Goal: Information Seeking & Learning: Learn about a topic

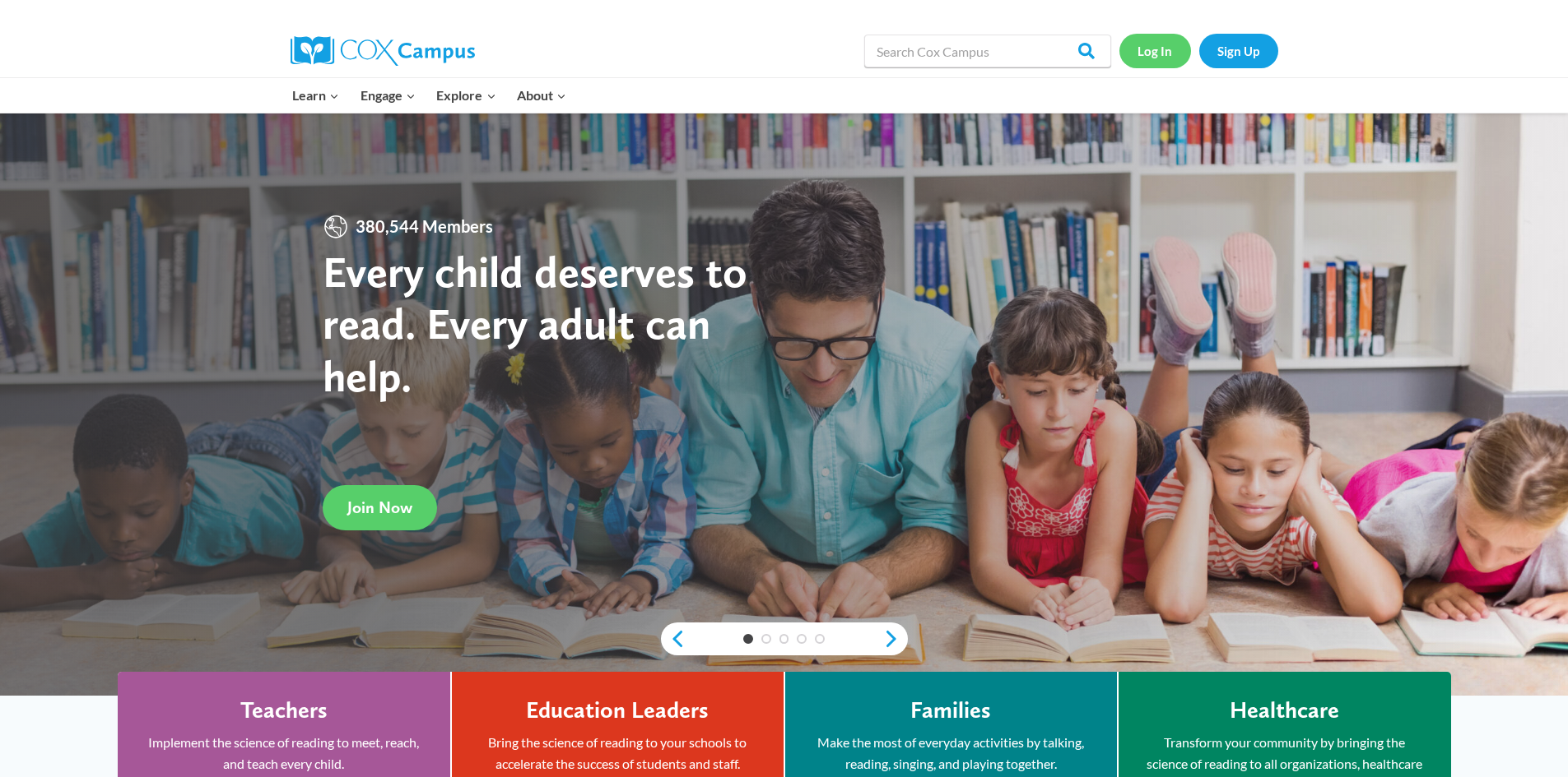
click at [1162, 47] on link "Log In" at bounding box center [1154, 50] width 72 height 33
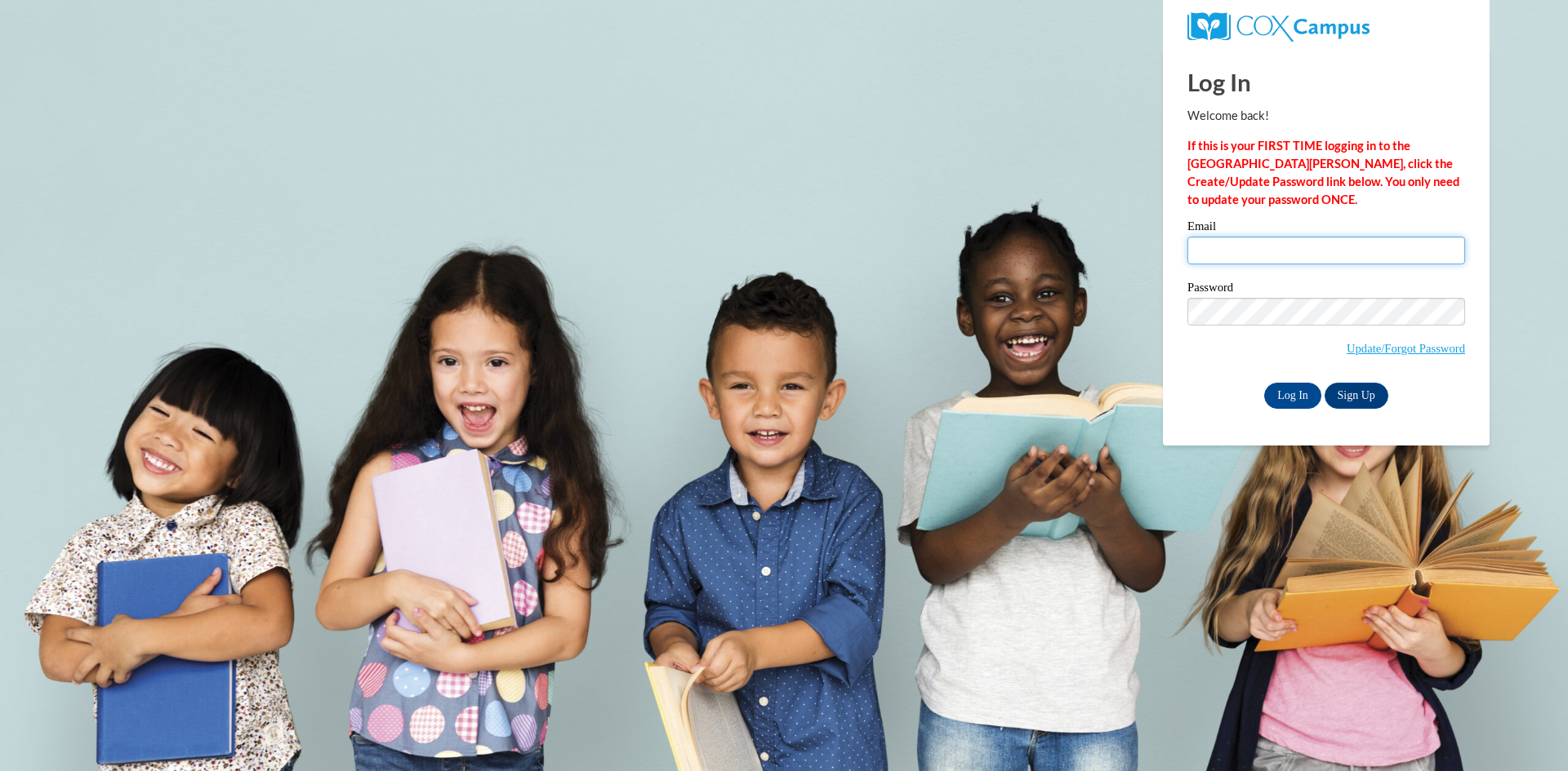
click at [1267, 260] on input "Email" at bounding box center [1325, 250] width 277 height 27
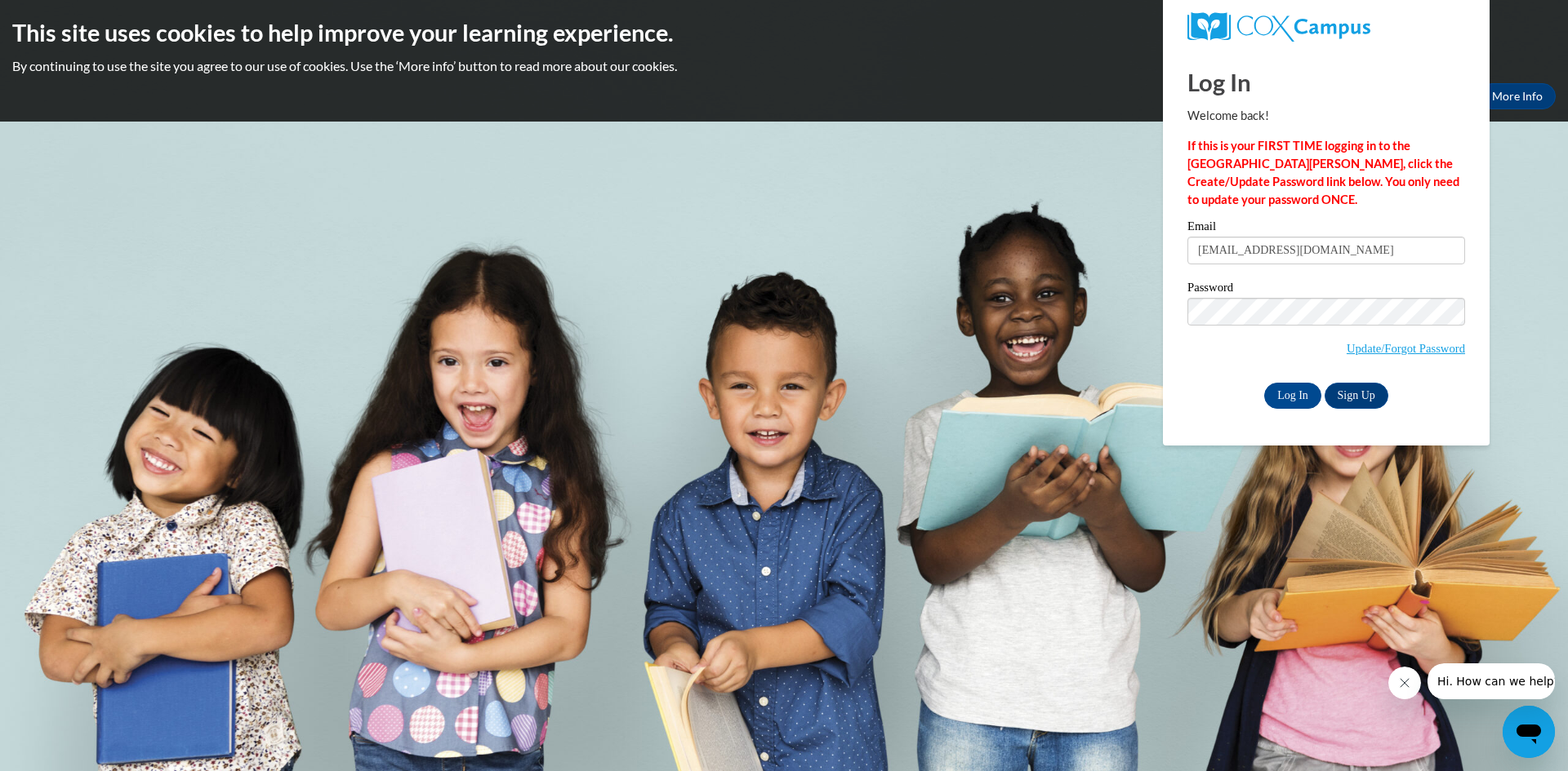
drag, startPoint x: 1342, startPoint y: 247, endPoint x: 904, endPoint y: 159, distance: 446.8
click at [904, 159] on body "This site uses cookies to help improve your learning experience. By continuing …" at bounding box center [784, 385] width 1568 height 771
type input "bt.brighteyes@gmail.com"
click at [747, 238] on body "This site uses cookies to help improve your learning experience. By continuing …" at bounding box center [784, 385] width 1568 height 771
click at [1264, 383] on input "Log In" at bounding box center [1293, 396] width 57 height 26
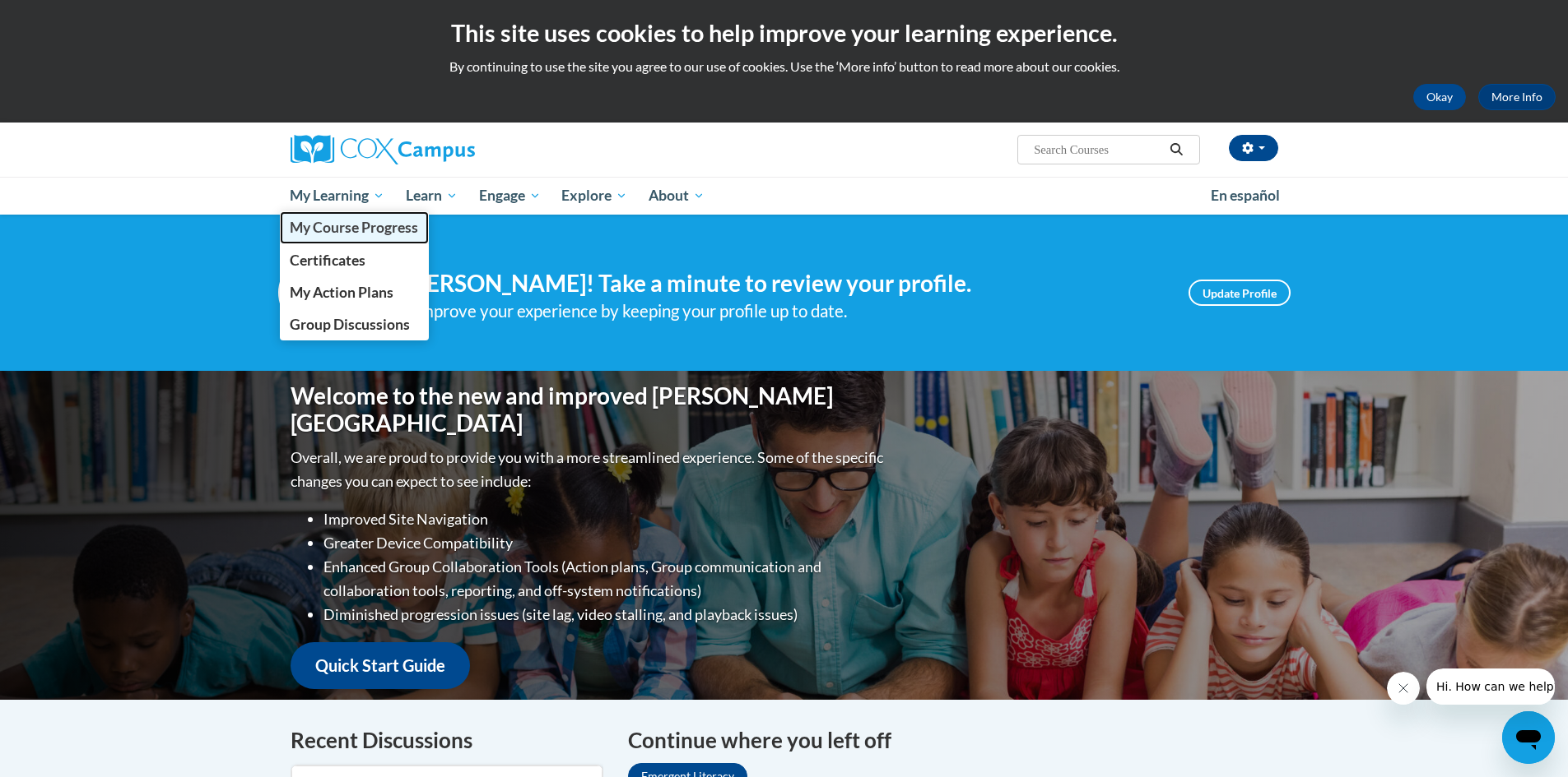
click at [339, 219] on span "My Course Progress" at bounding box center [354, 227] width 129 height 17
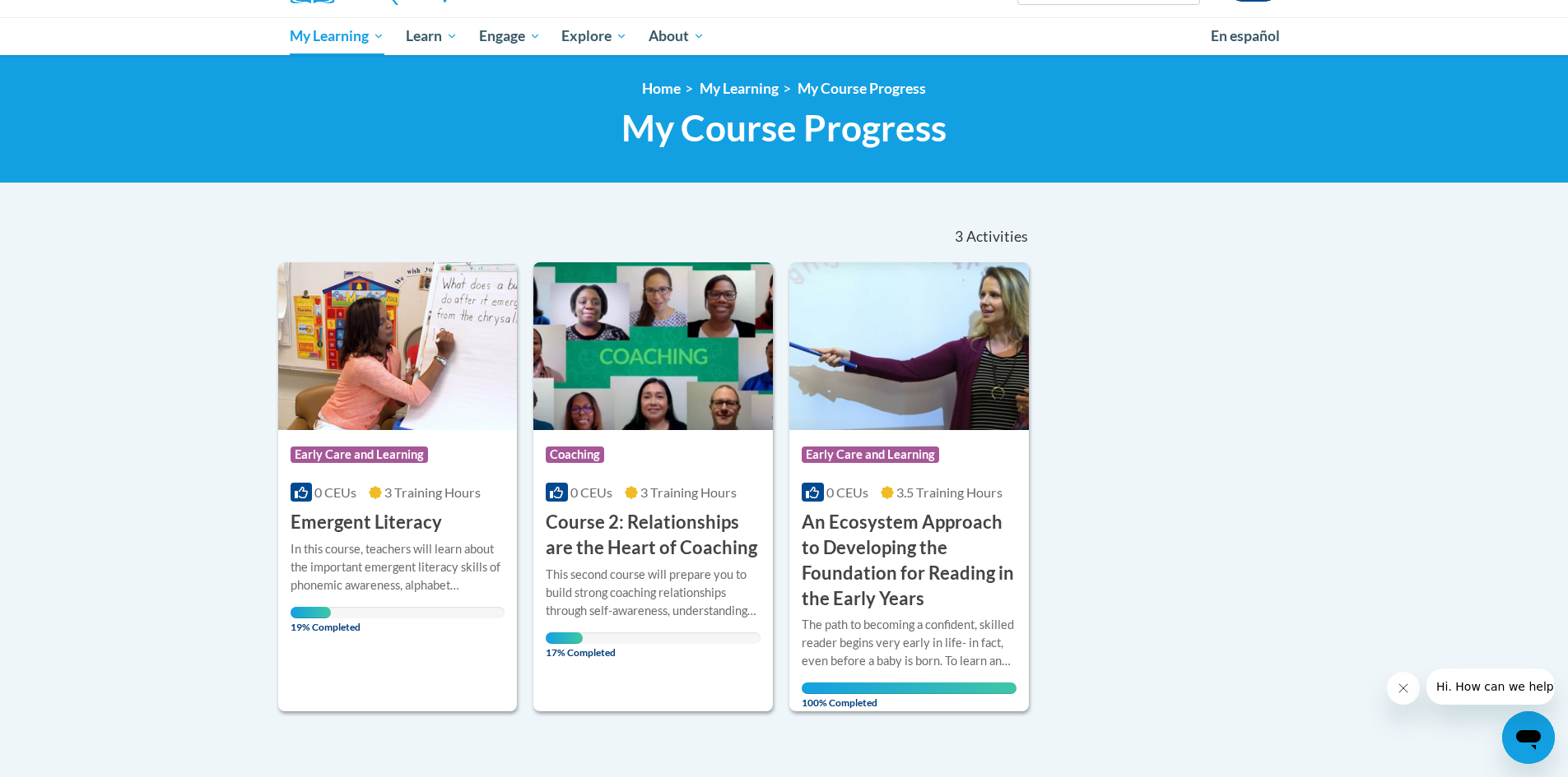
scroll to position [165, 0]
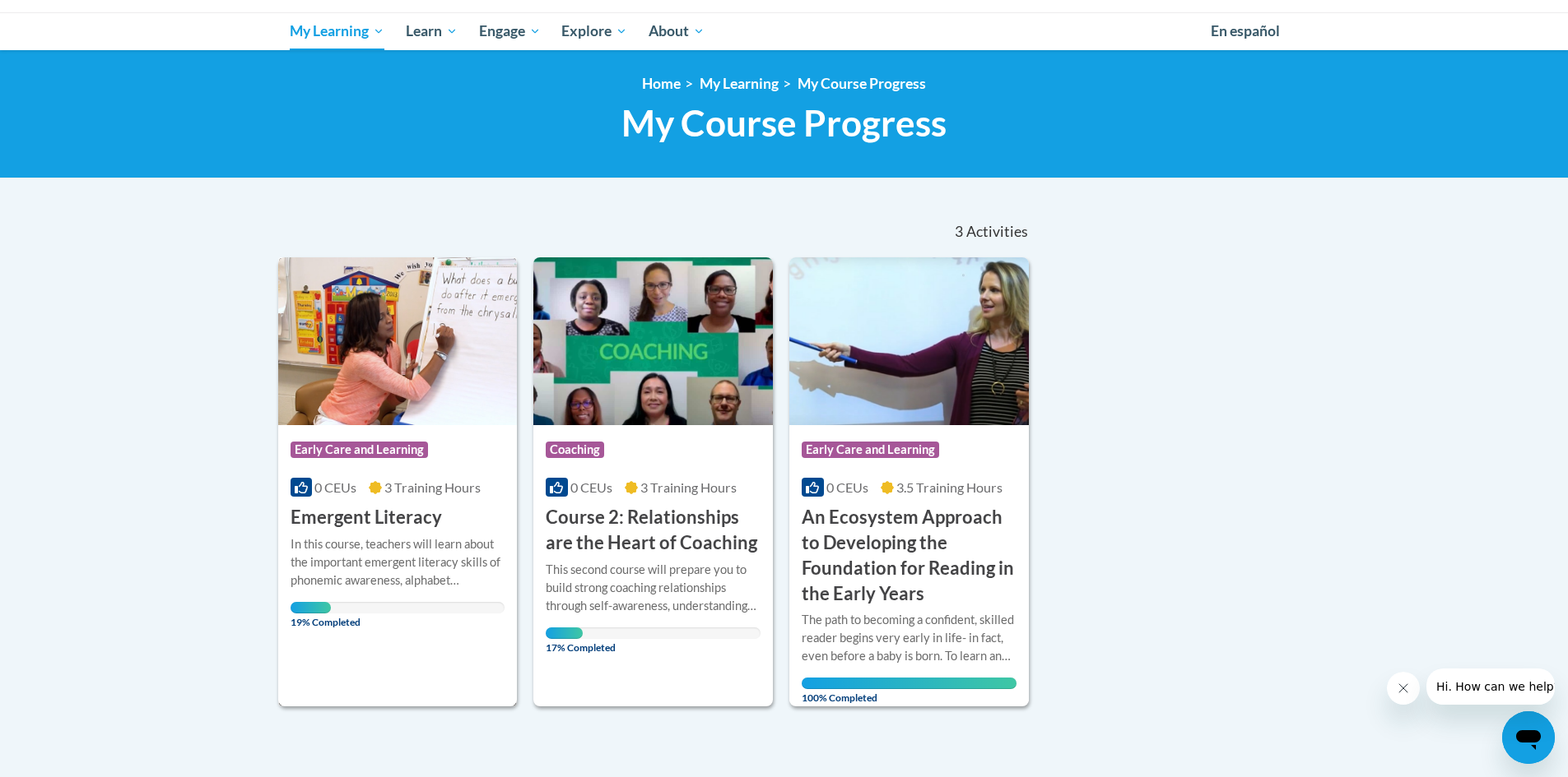
click at [437, 542] on div "In this course, teachers will learn about the important emergent literacy skill…" at bounding box center [398, 562] width 215 height 54
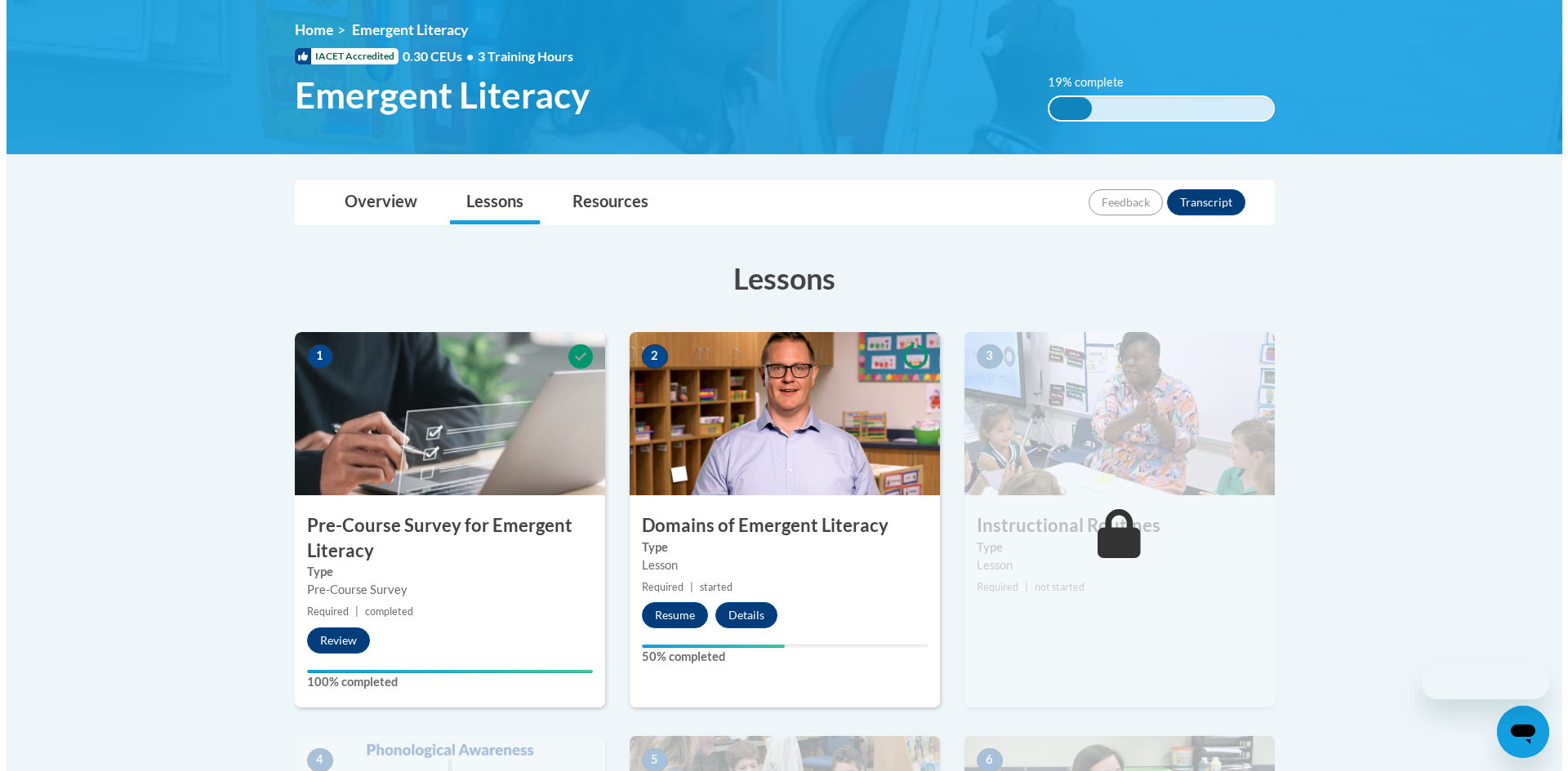
scroll to position [408, 0]
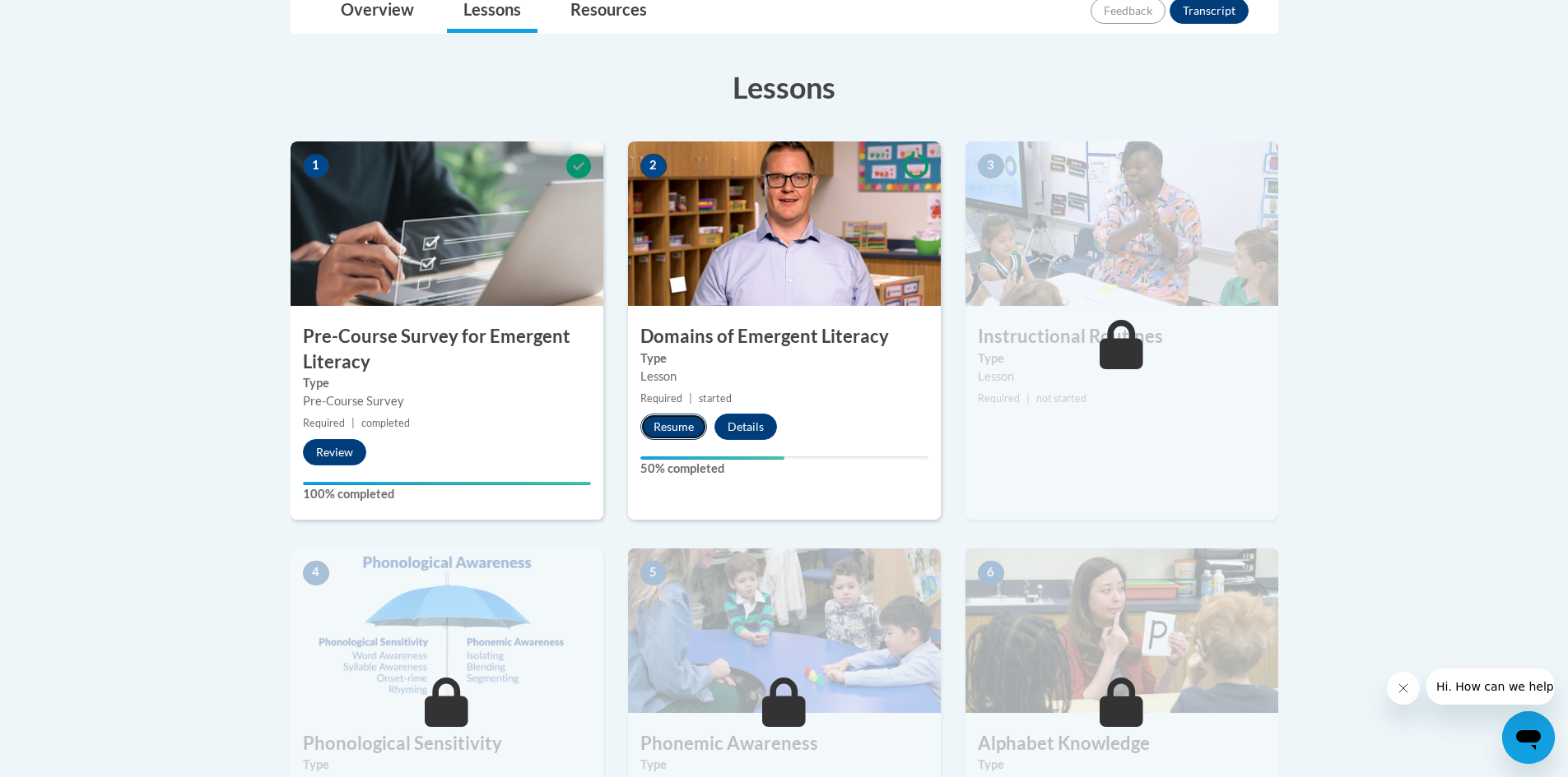
click at [663, 422] on button "Resume" at bounding box center [673, 427] width 67 height 27
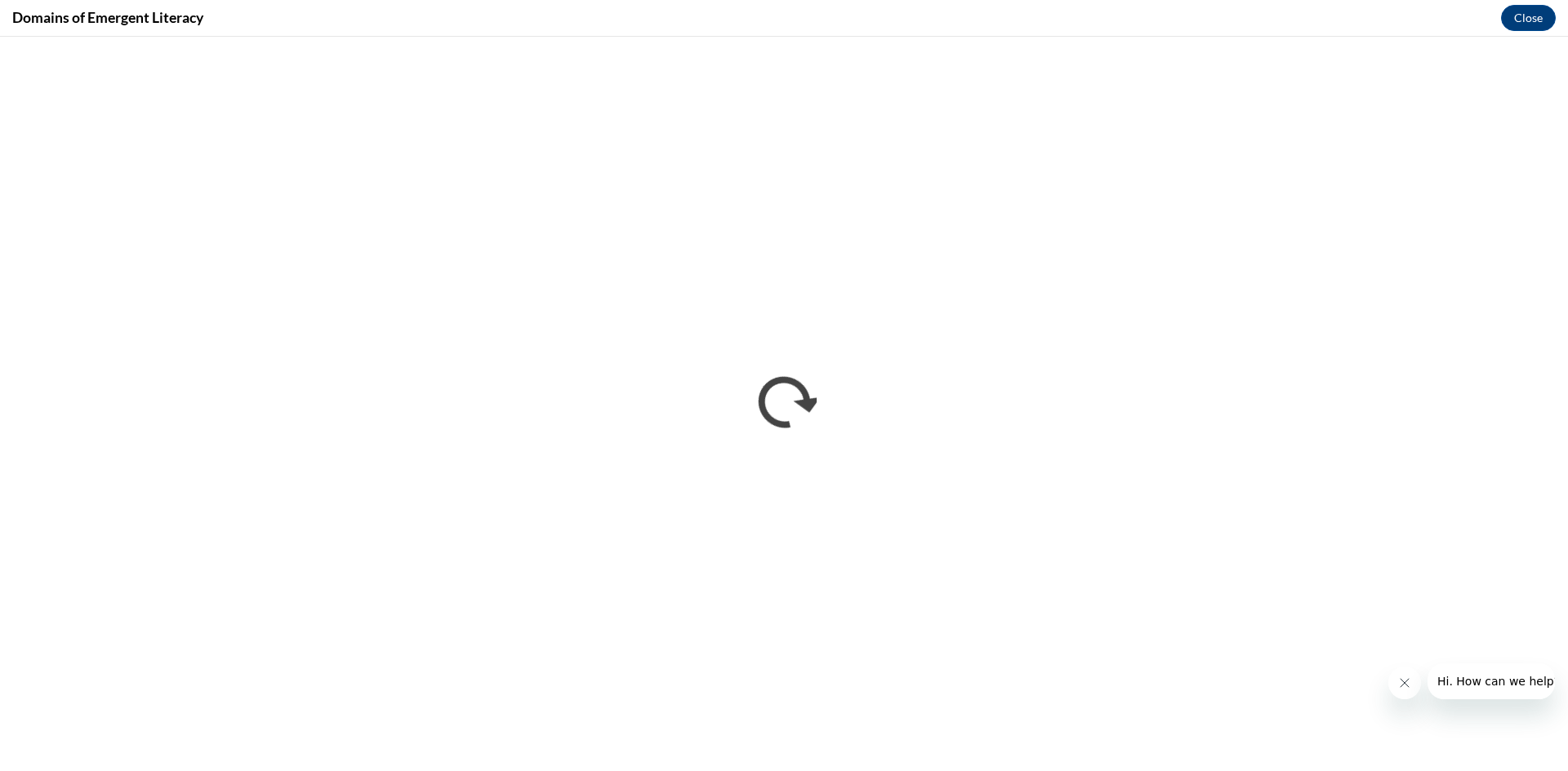
scroll to position [0, 0]
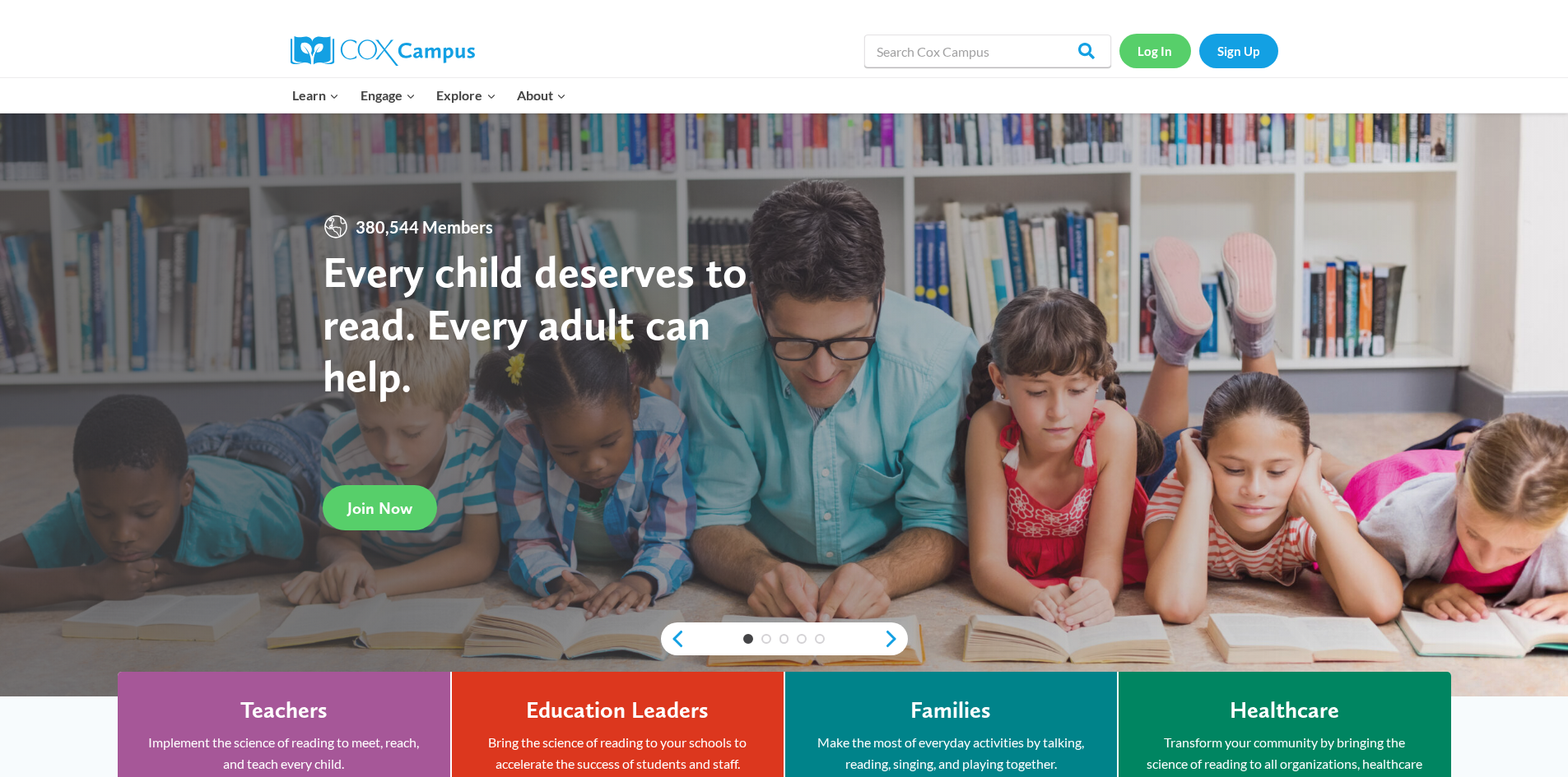
click at [1160, 62] on link "Log In" at bounding box center [1154, 50] width 72 height 33
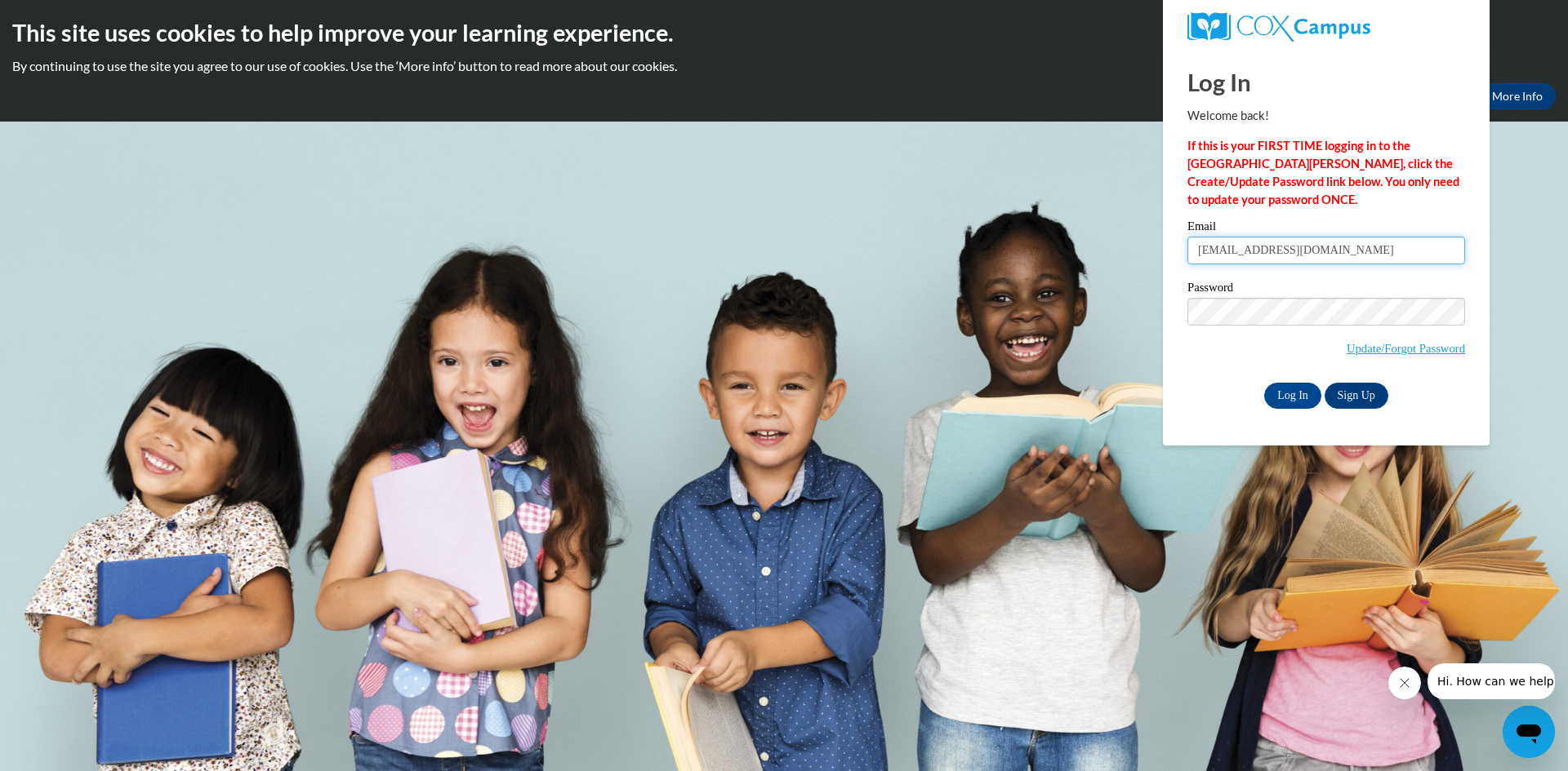
drag, startPoint x: 1344, startPoint y: 244, endPoint x: 617, endPoint y: 200, distance: 728.3
click at [617, 200] on body "This site uses cookies to help improve your learning experience. By continuing …" at bounding box center [784, 385] width 1568 height 771
type input "[EMAIL_ADDRESS][DOMAIN_NAME]"
click at [994, 296] on body "This site uses cookies to help improve your learning experience. By continuing …" at bounding box center [784, 385] width 1568 height 771
click at [1264, 383] on input "Log In" at bounding box center [1293, 396] width 57 height 26
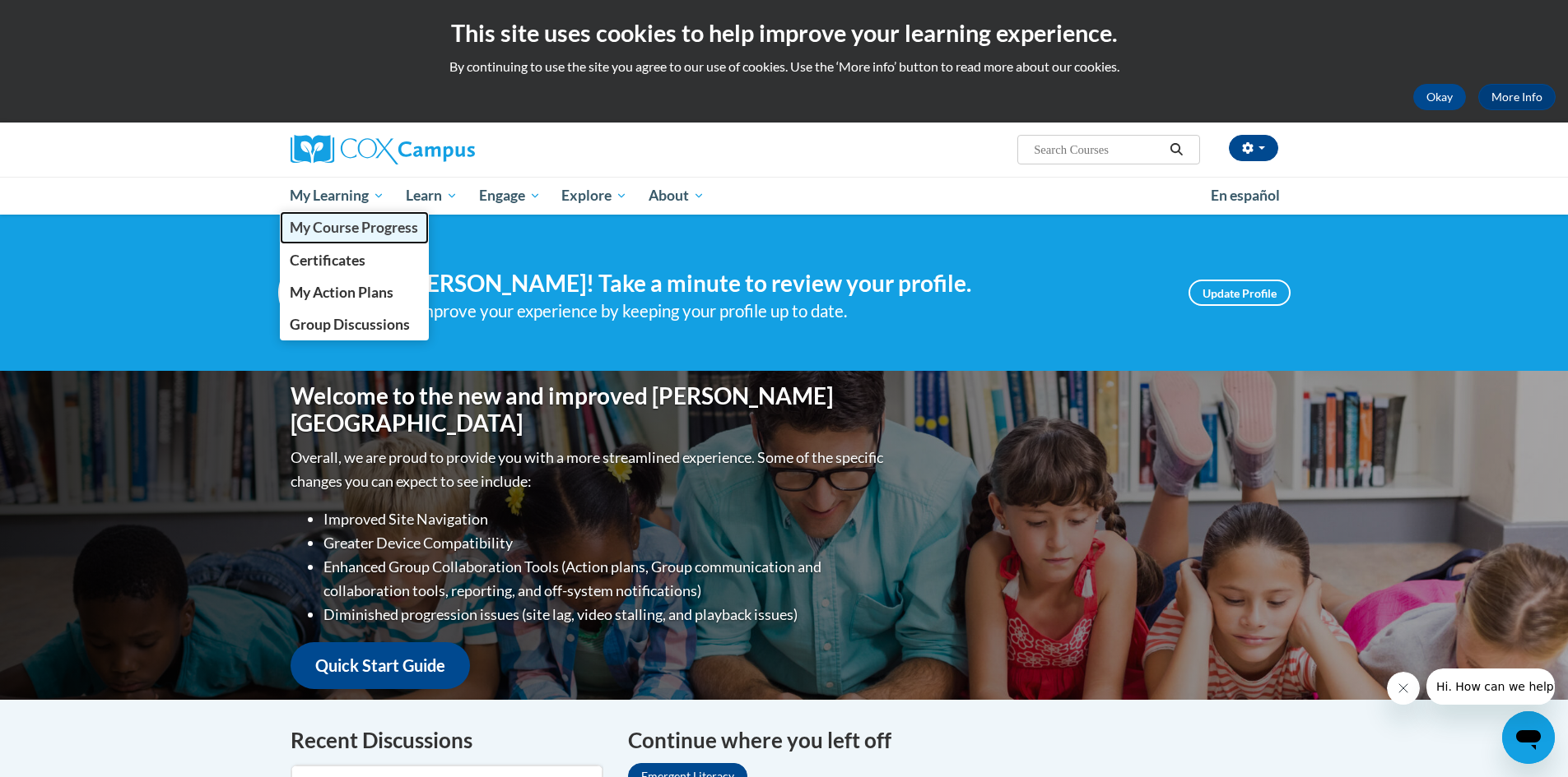
click at [344, 218] on link "My Course Progress" at bounding box center [354, 228] width 150 height 32
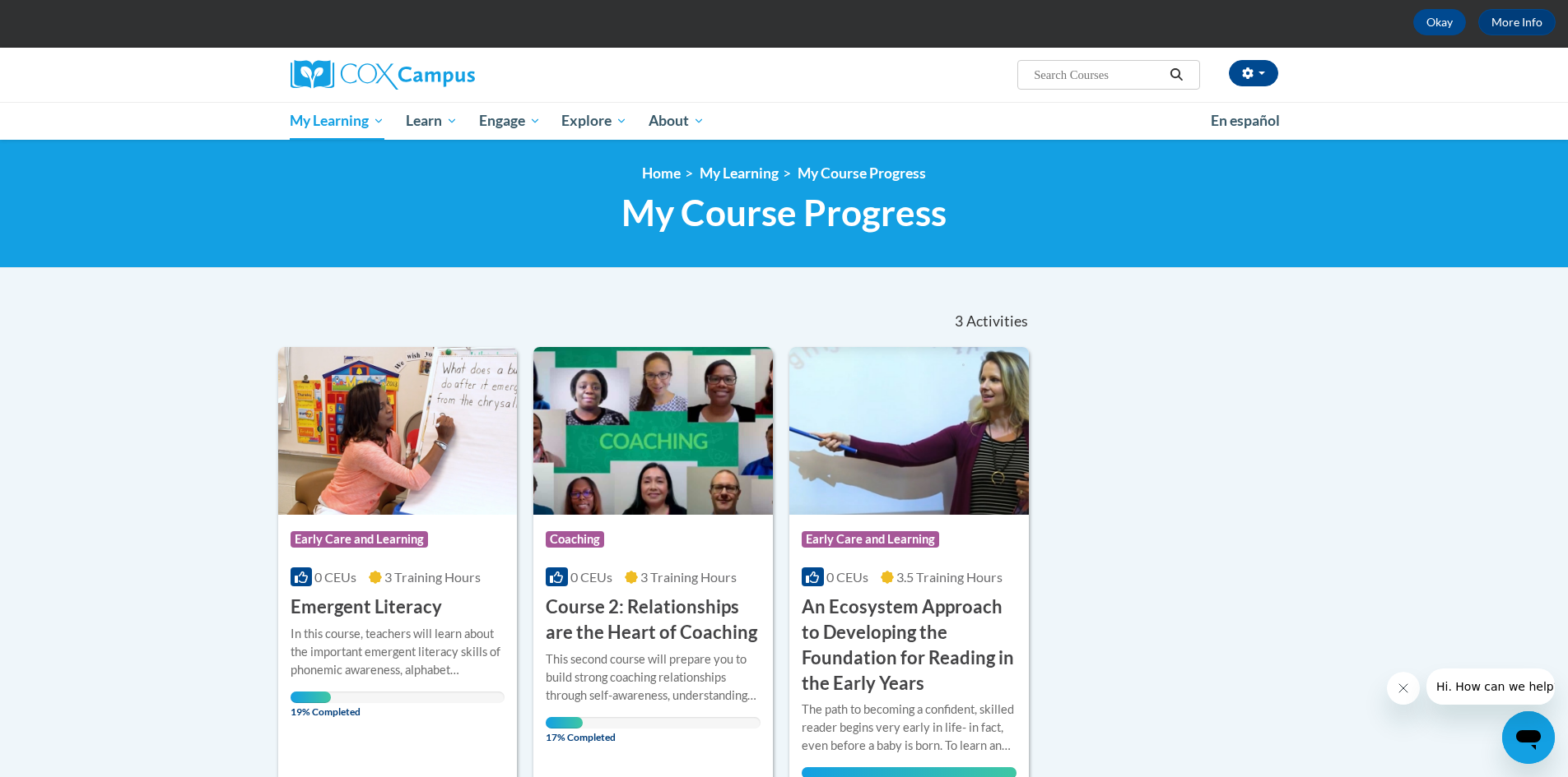
scroll to position [165, 0]
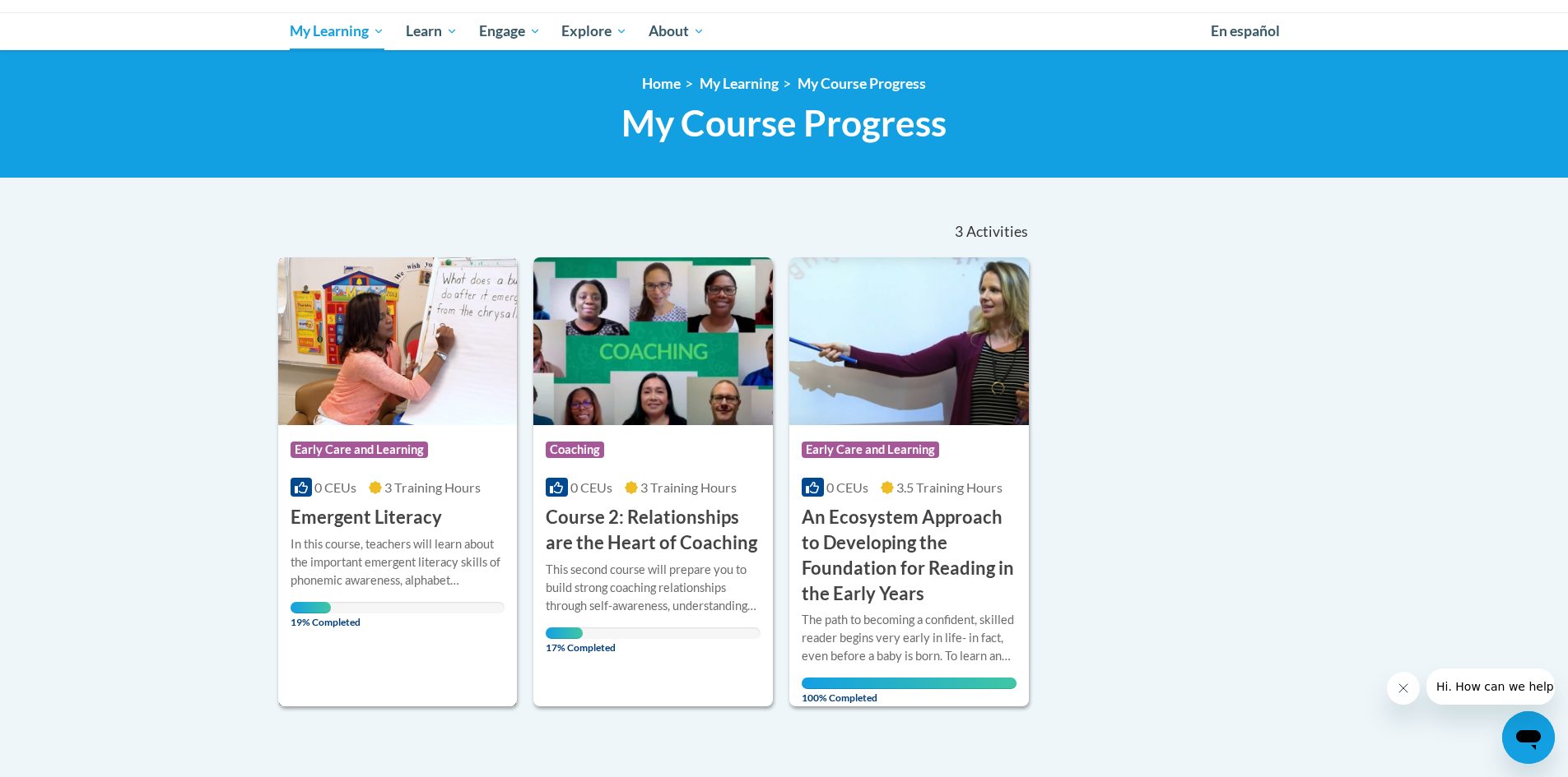
click at [421, 547] on div "In this course, teachers will learn about the important emergent literacy skill…" at bounding box center [398, 562] width 215 height 54
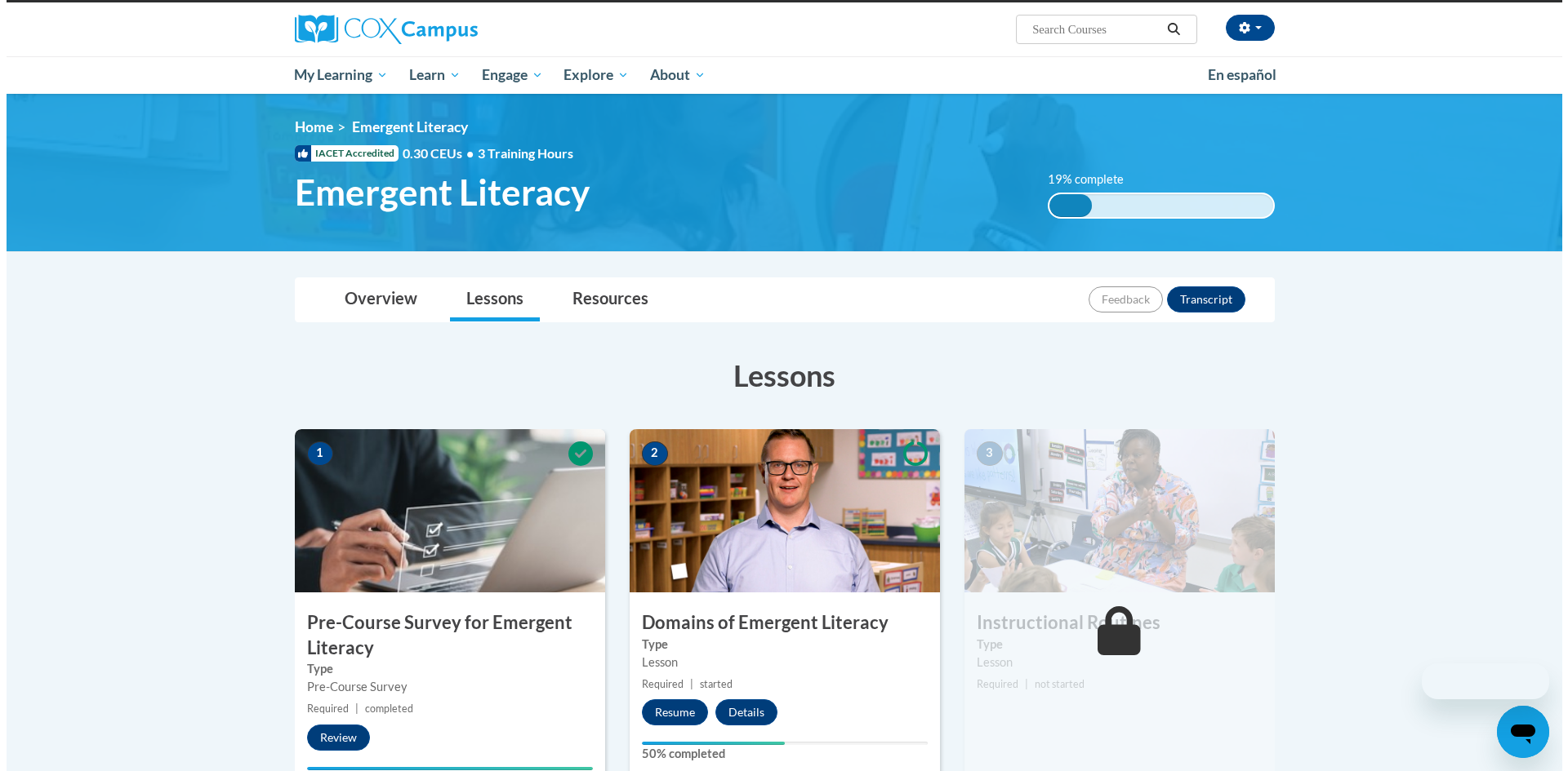
scroll to position [408, 0]
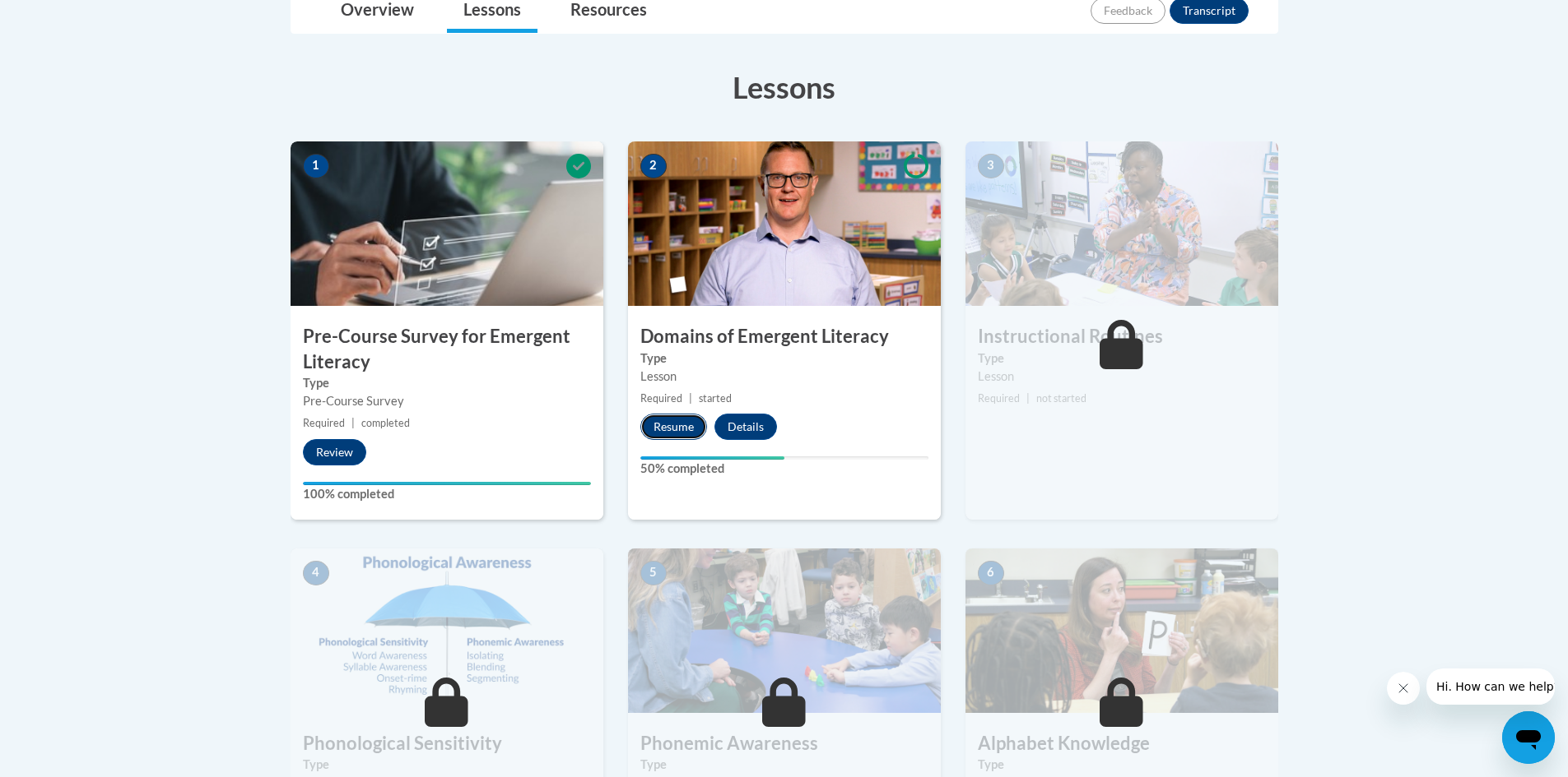
click at [676, 422] on button "Resume" at bounding box center [673, 427] width 67 height 27
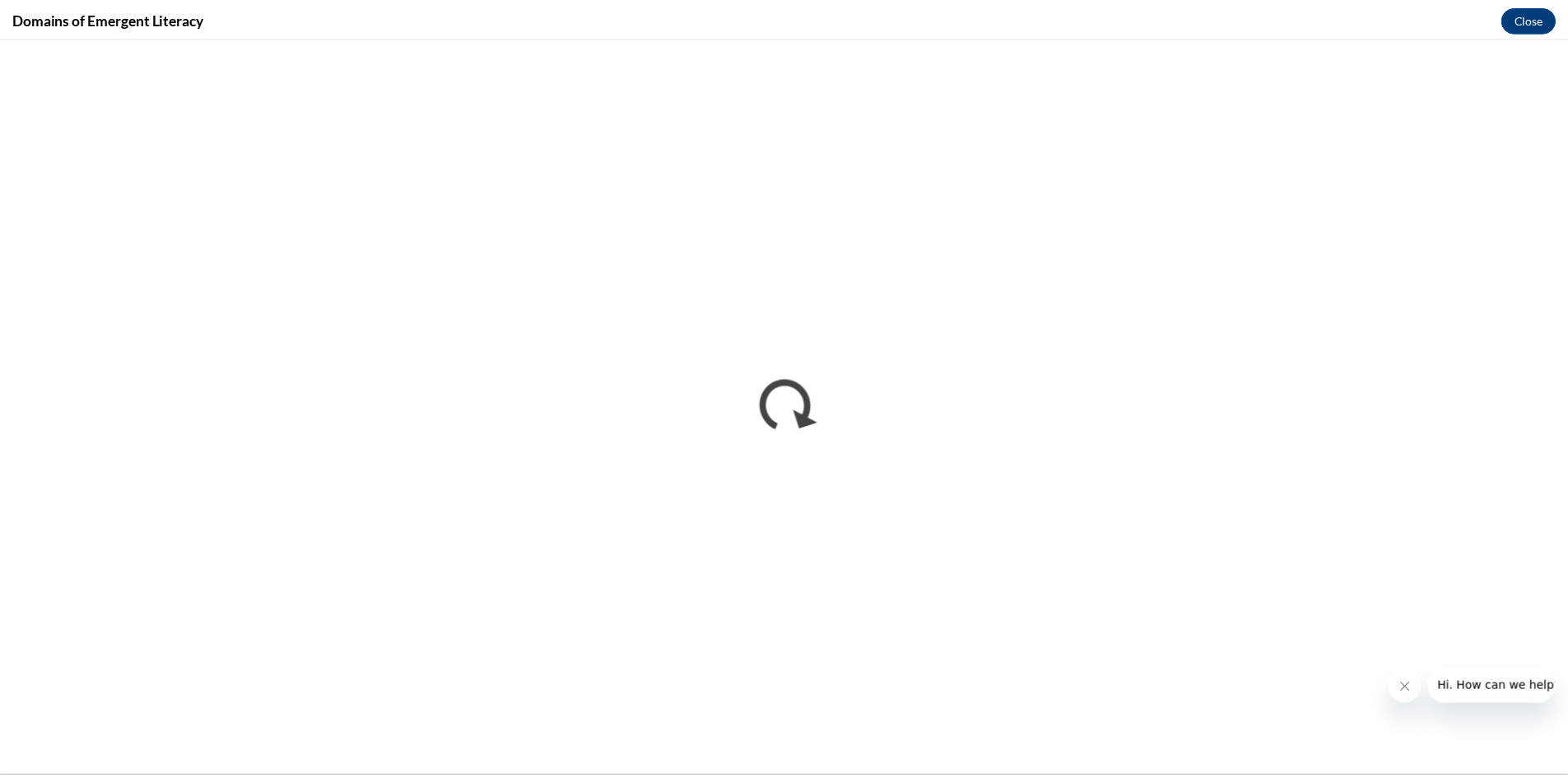
scroll to position [0, 0]
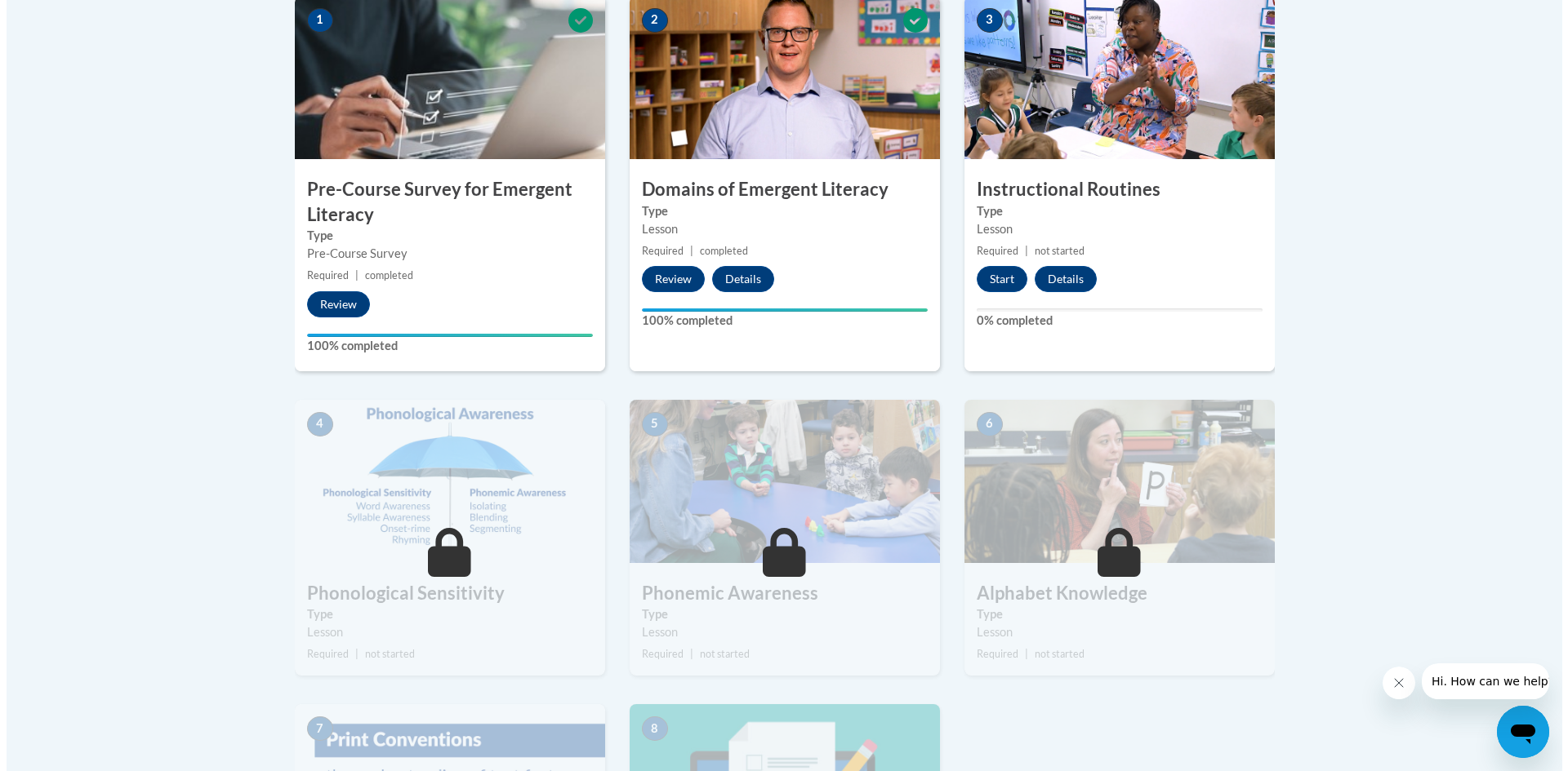
scroll to position [307, 0]
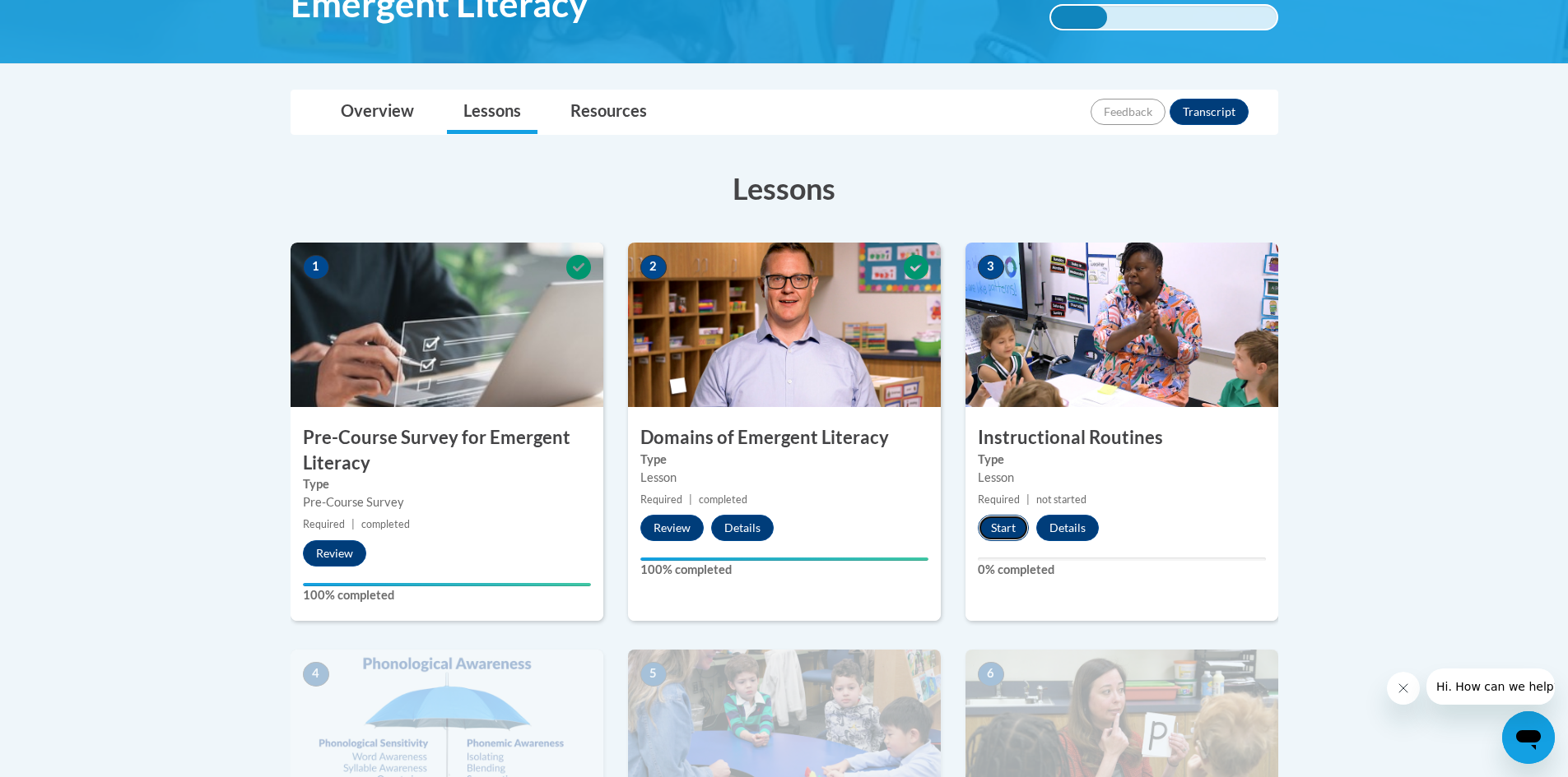
click at [1001, 533] on button "Start" at bounding box center [1002, 528] width 51 height 27
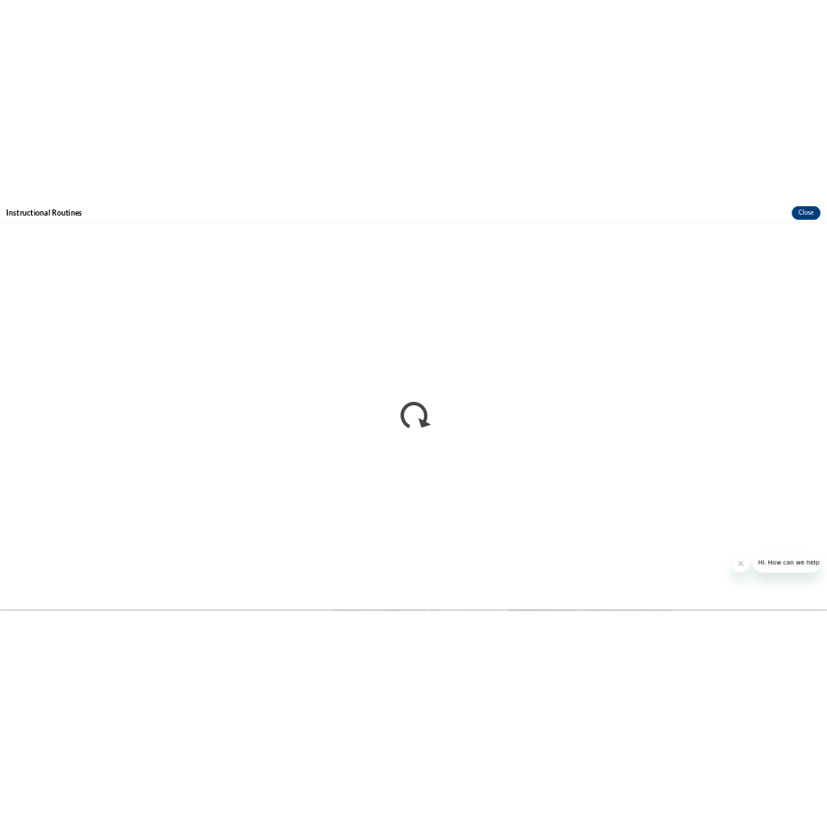
scroll to position [321, 0]
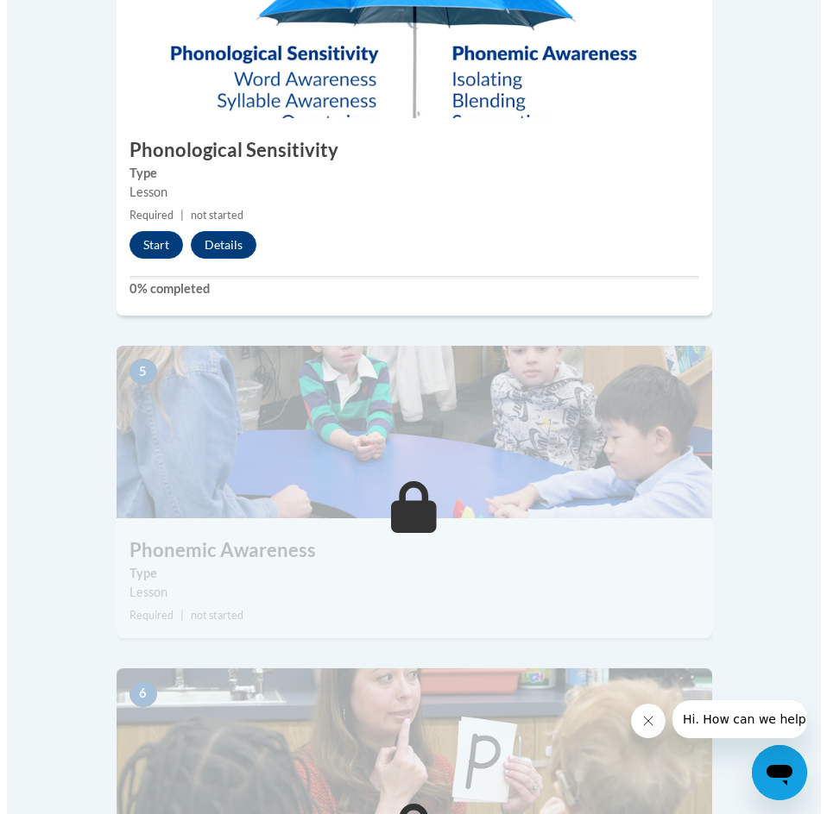
scroll to position [1726, 0]
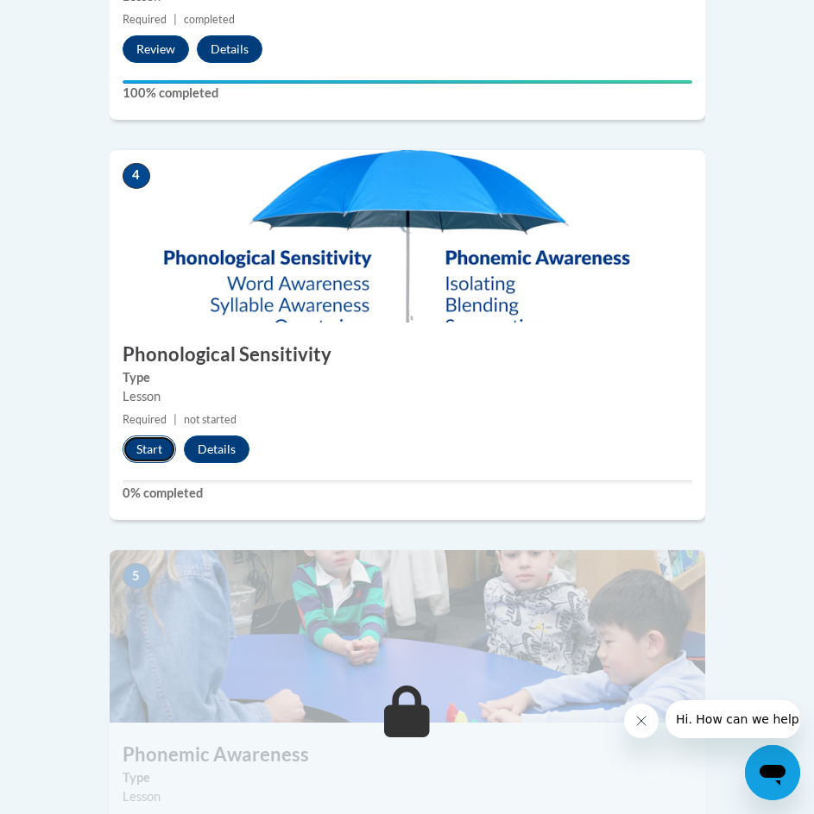
click at [151, 436] on button "Start" at bounding box center [149, 450] width 53 height 28
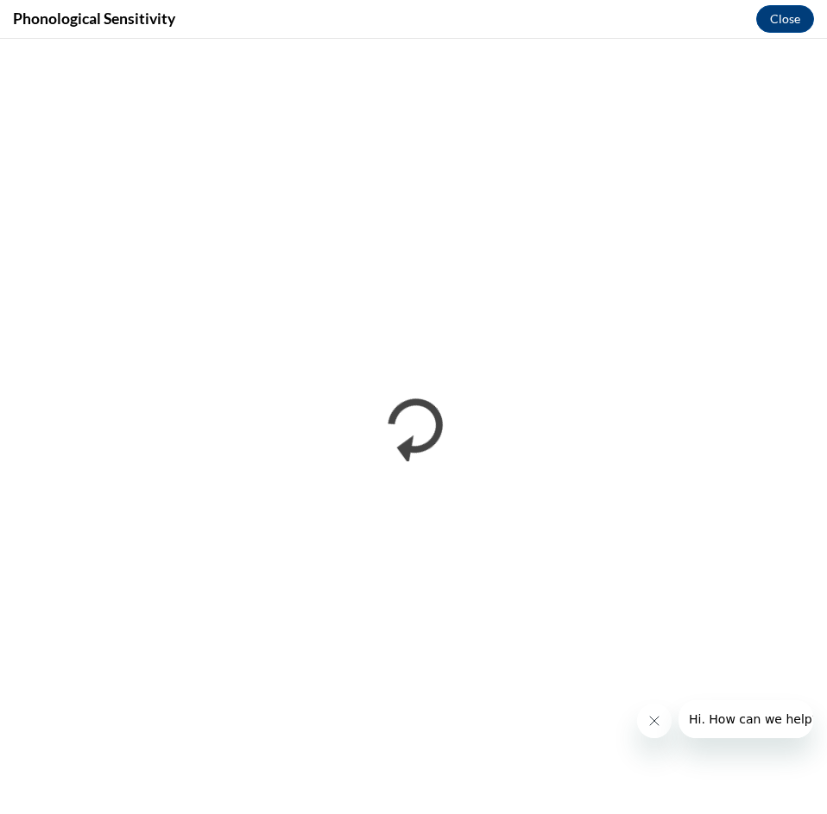
scroll to position [0, 0]
